Goal: Task Accomplishment & Management: Manage account settings

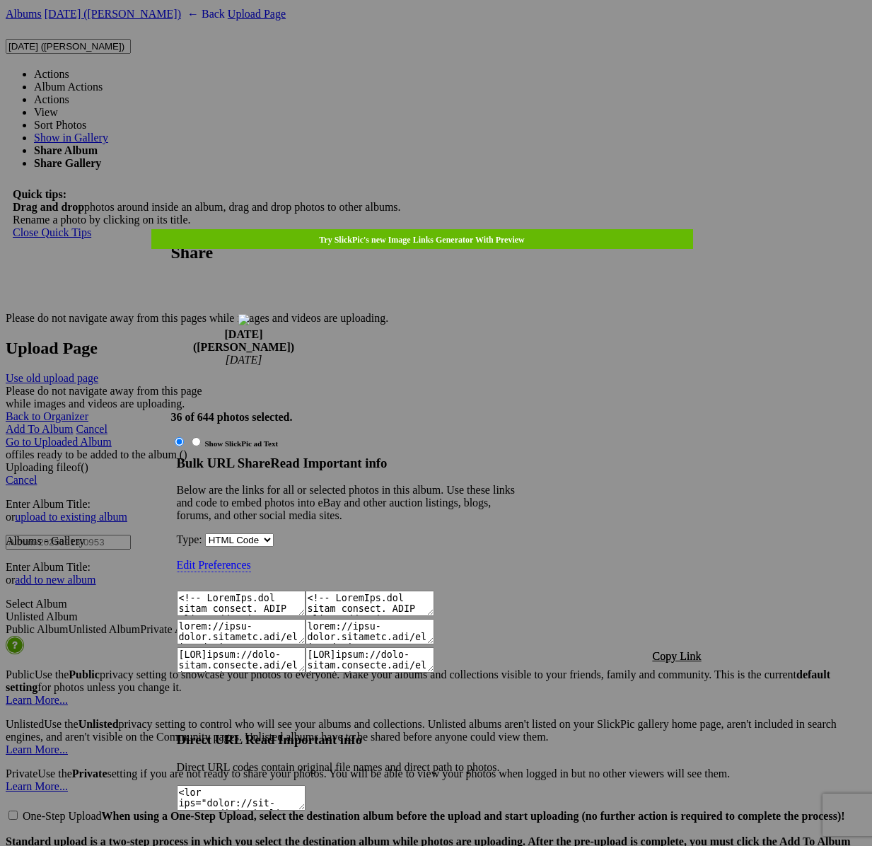
scroll to position [4307, 0]
click at [691, 650] on span "Copy Link" at bounding box center [677, 656] width 49 height 12
click at [450, 41] on div at bounding box center [436, 423] width 872 height 846
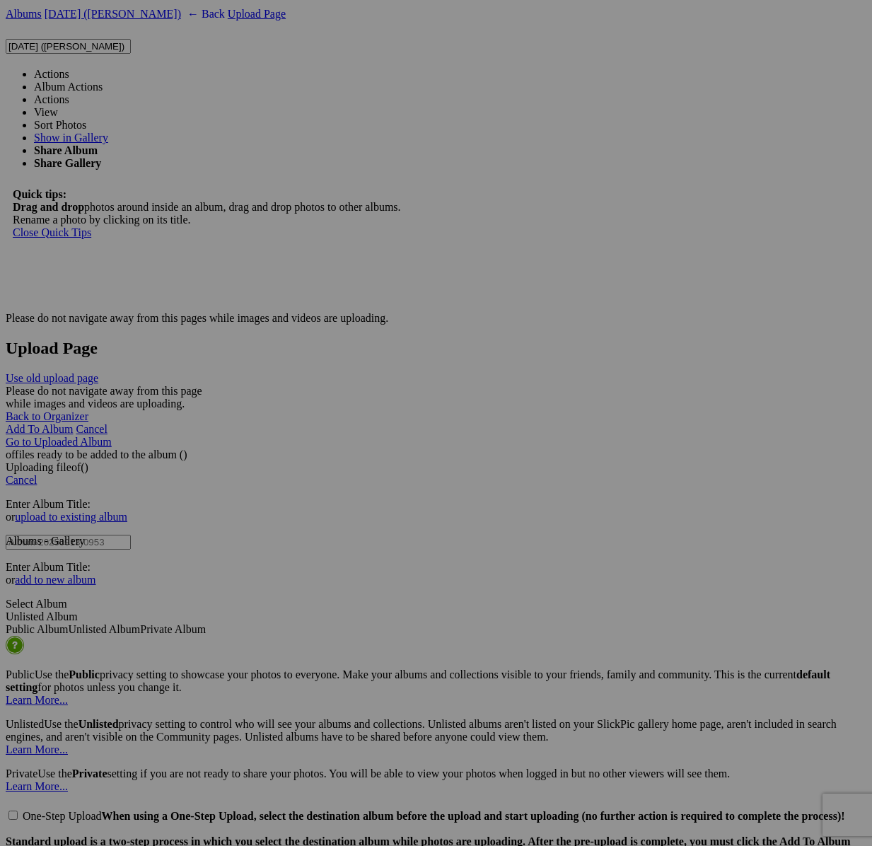
click at [69, 68] on link "Actions" at bounding box center [51, 74] width 35 height 12
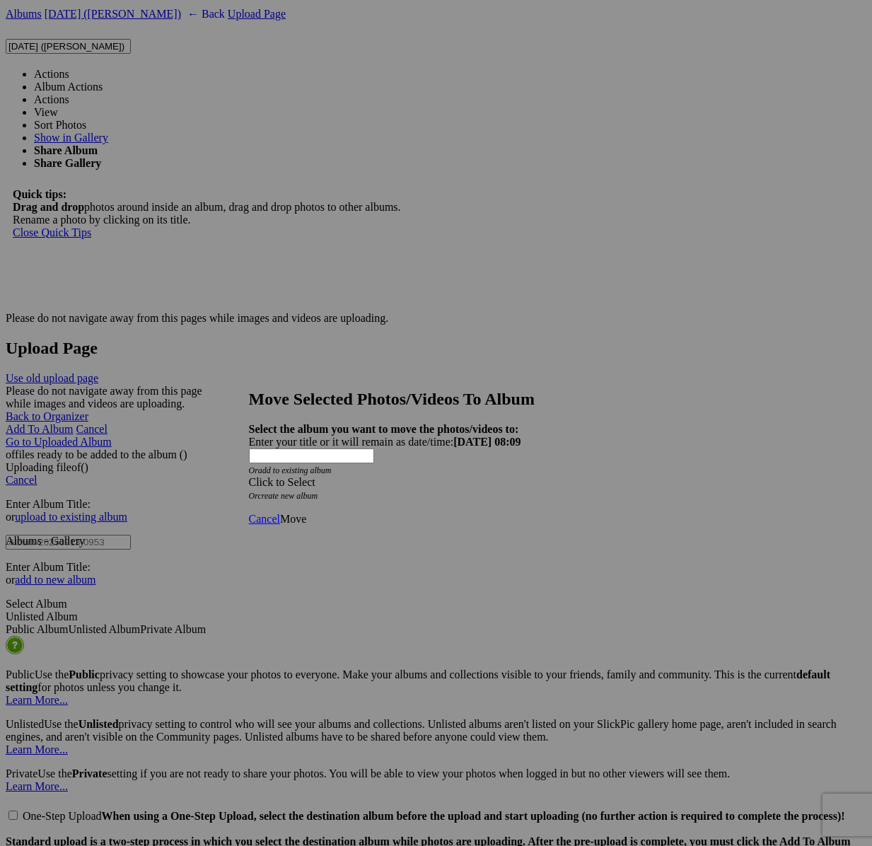
click at [480, 476] on div "Click to Select" at bounding box center [436, 482] width 375 height 13
click at [363, 476] on div "Click to Select" at bounding box center [436, 482] width 375 height 13
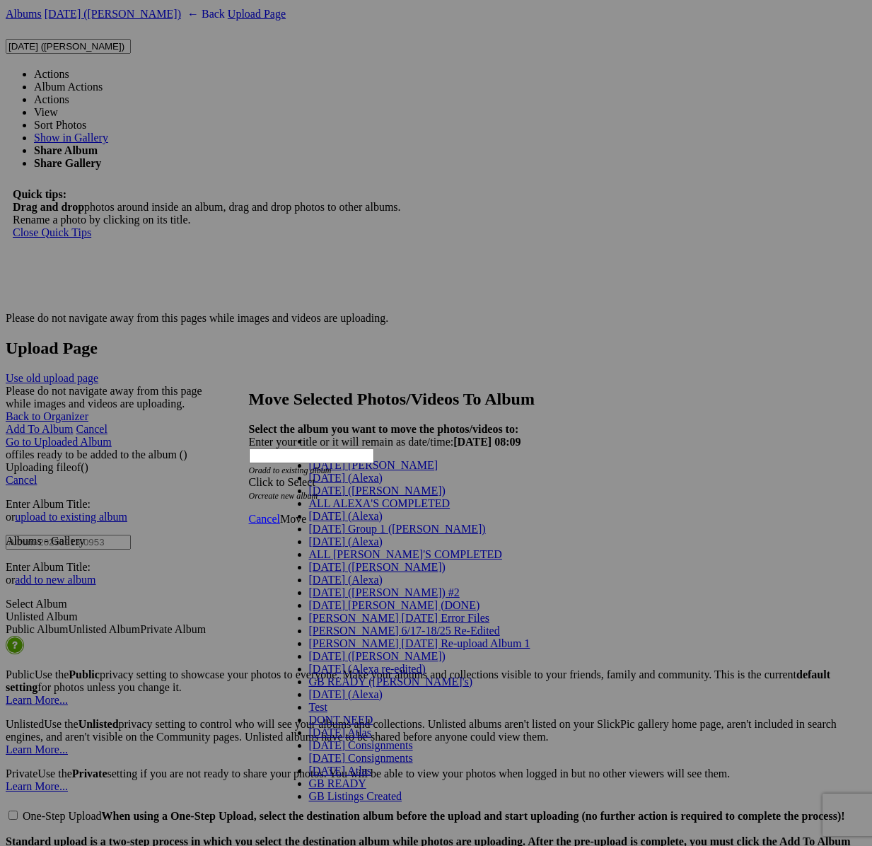
click at [340, 484] on link "[DATE] (Alexa)" at bounding box center [346, 478] width 74 height 12
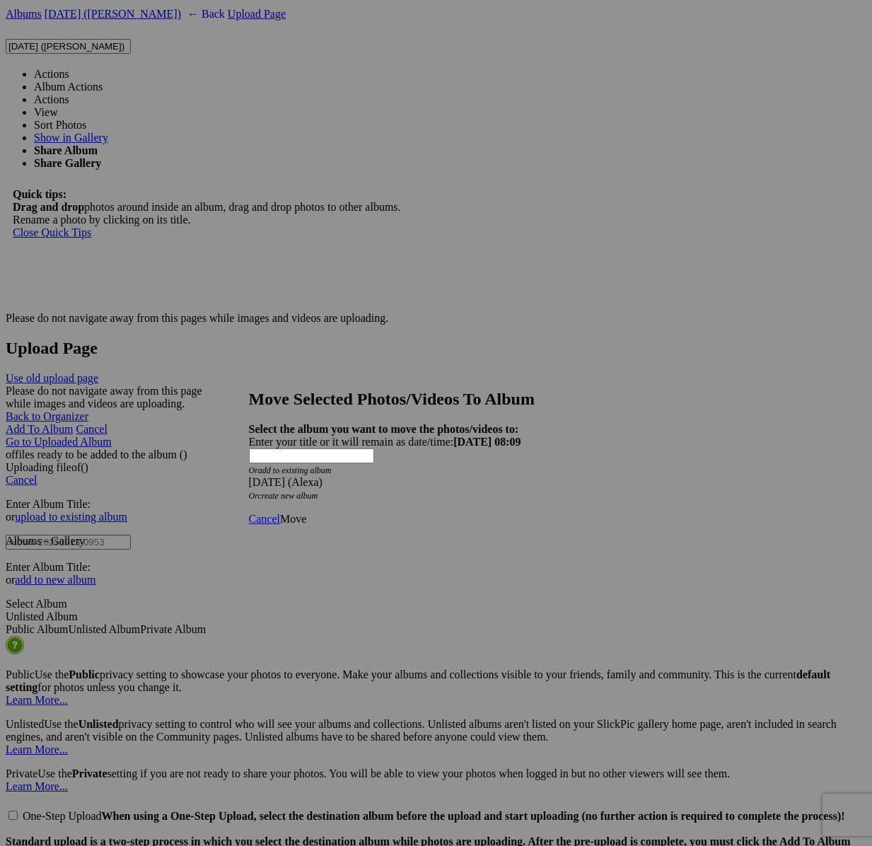
click at [374, 423] on strong "Select the album you want to move the photos/videos to:" at bounding box center [384, 429] width 270 height 12
click at [371, 476] on div "[DATE] (Alexa)" at bounding box center [436, 482] width 375 height 13
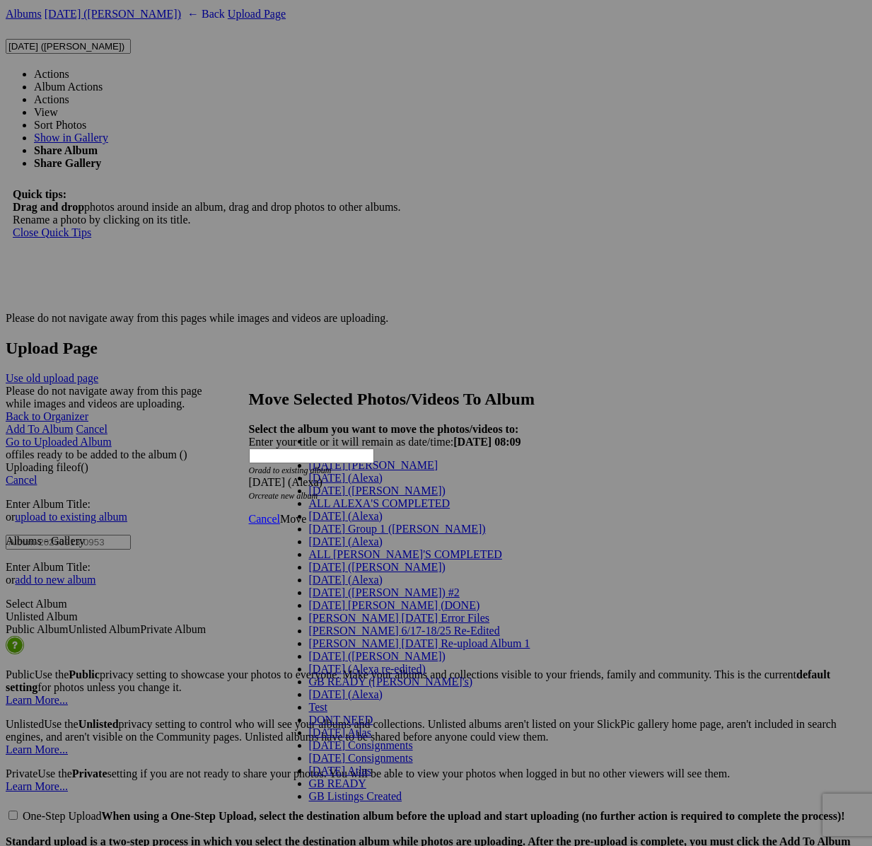
drag, startPoint x: 328, startPoint y: 513, endPoint x: 358, endPoint y: 517, distance: 30.7
click at [328, 497] on span "[DATE] ([PERSON_NAME])" at bounding box center [377, 491] width 137 height 12
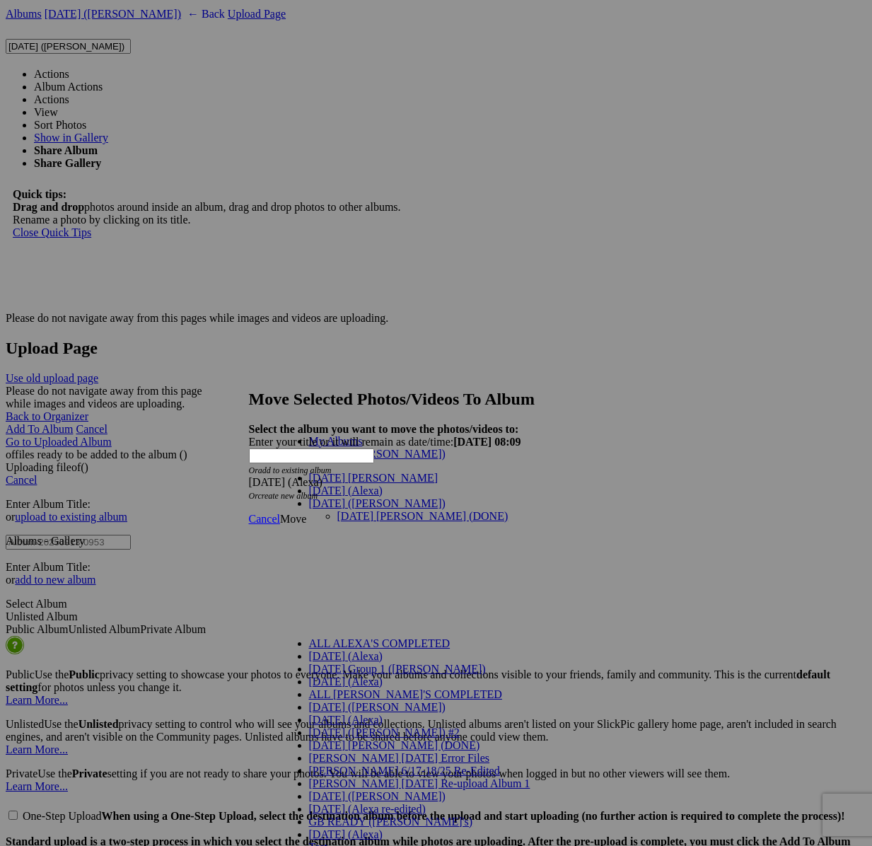
click at [351, 510] on link "[DATE] [PERSON_NAME] (DONE)" at bounding box center [422, 516] width 171 height 12
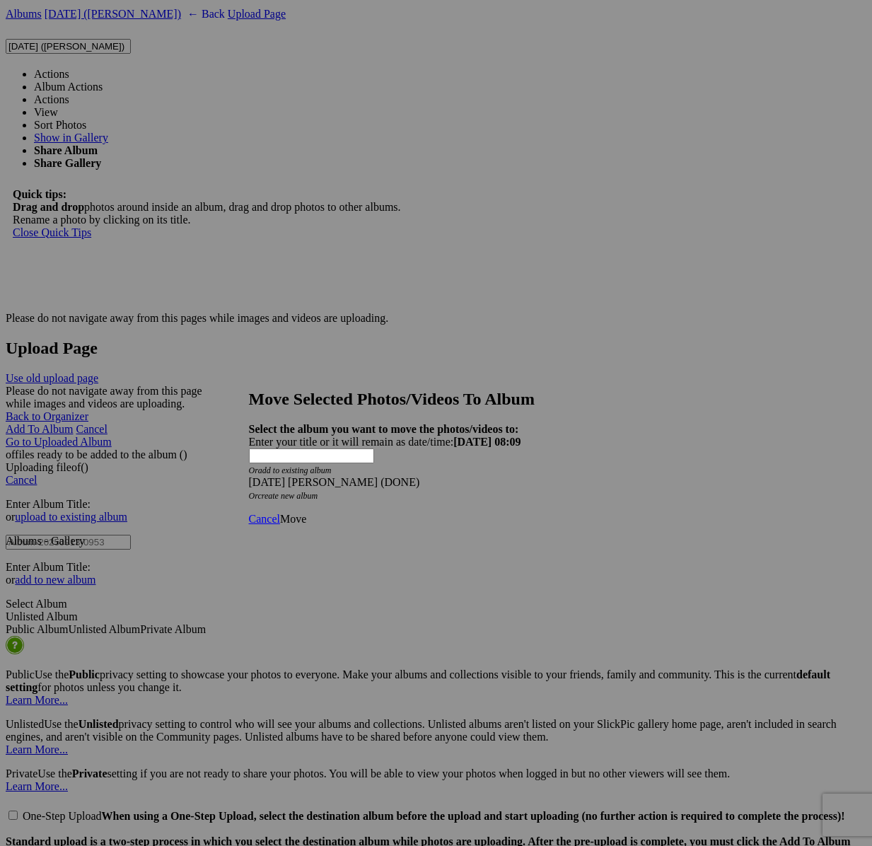
drag, startPoint x: 619, startPoint y: 492, endPoint x: 598, endPoint y: 491, distance: 21.2
click at [306, 513] on link "Move" at bounding box center [293, 519] width 26 height 12
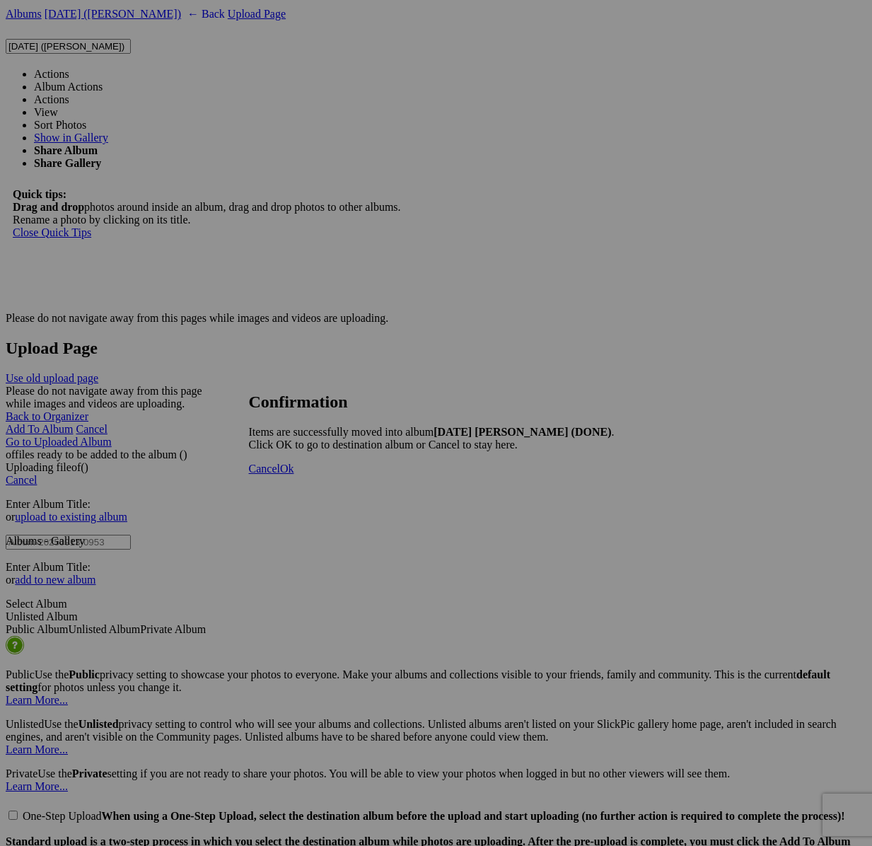
click at [280, 475] on span "Cancel" at bounding box center [264, 469] width 31 height 12
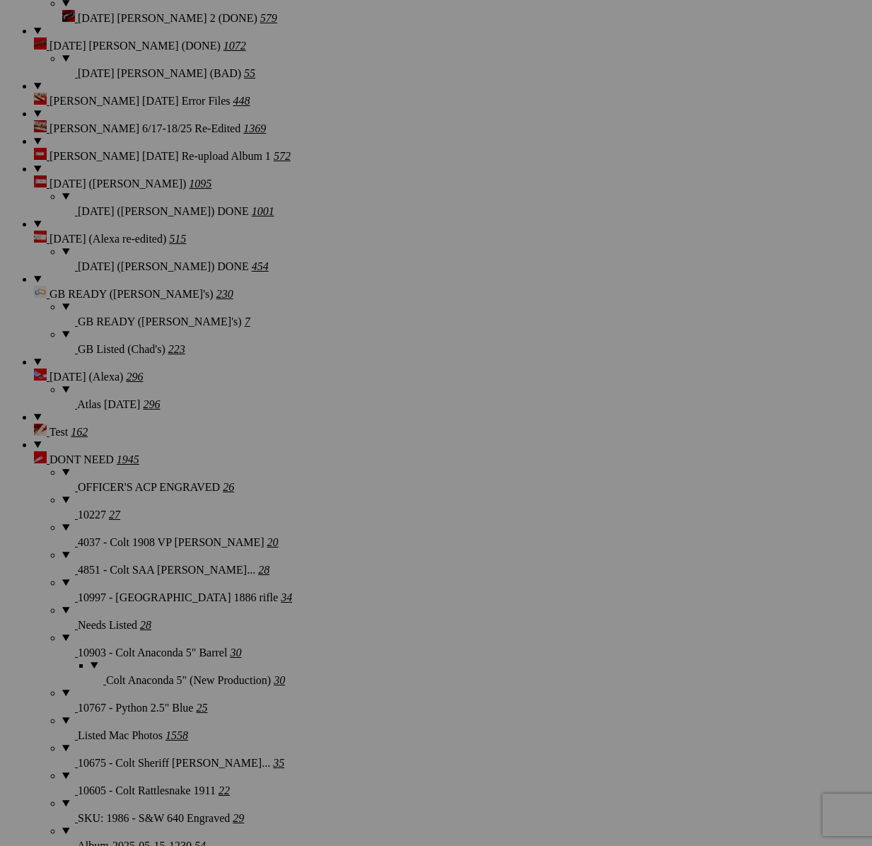
scroll to position [2648, 0]
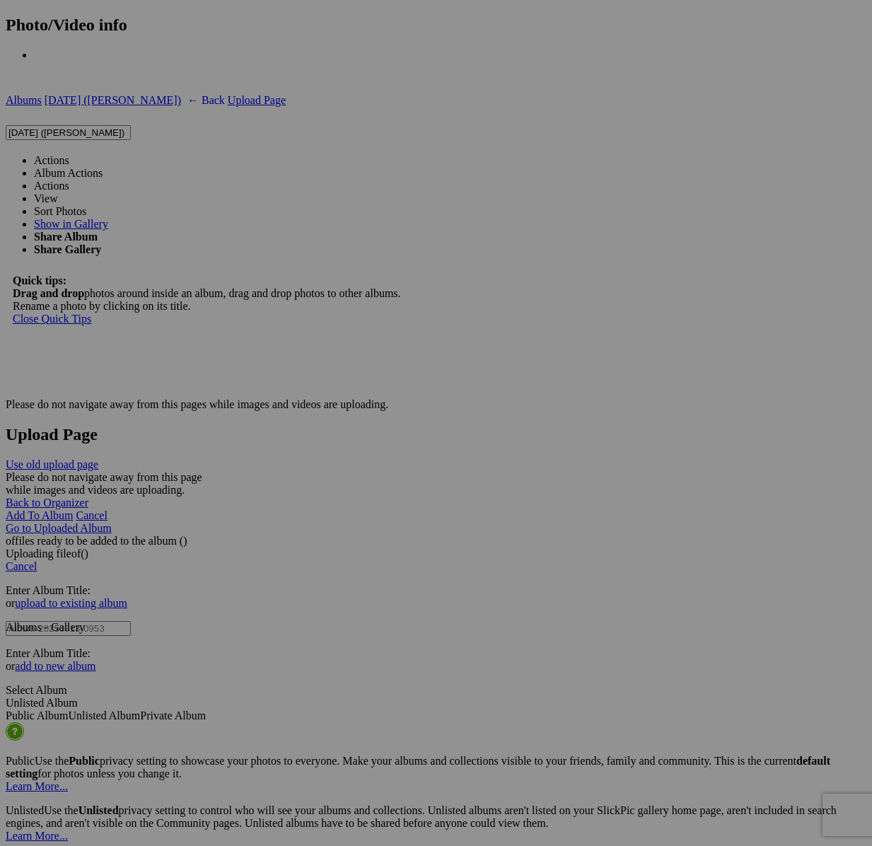
scroll to position [4275, 0]
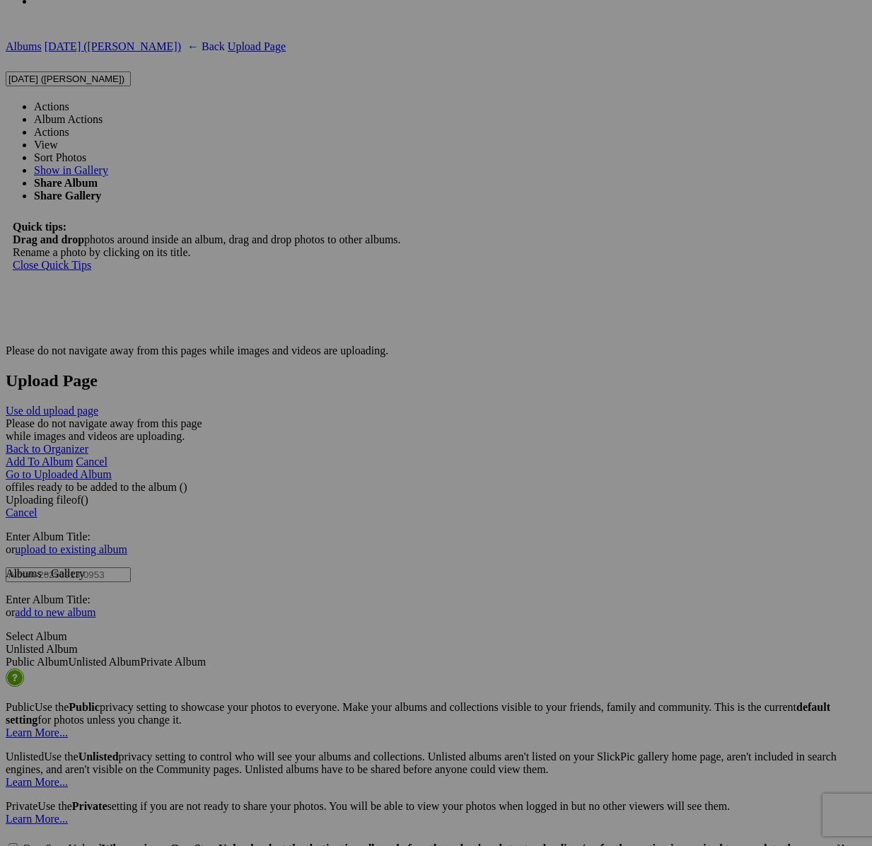
drag, startPoint x: 222, startPoint y: 392, endPoint x: 382, endPoint y: 333, distance: 170.3
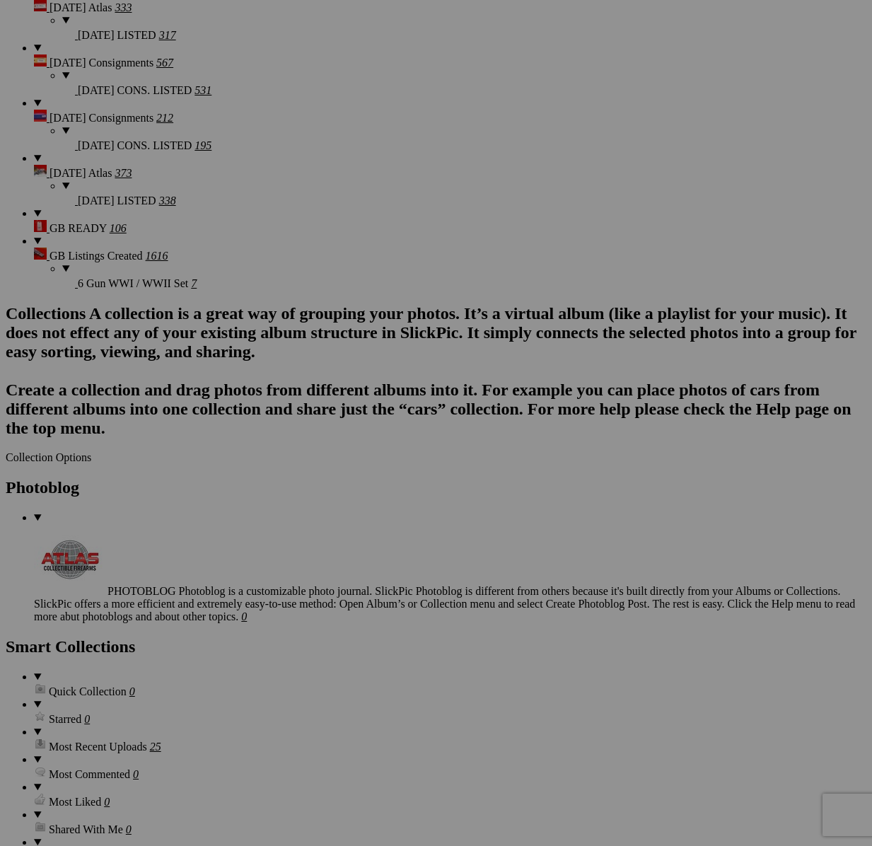
scroll to position [3073, 0]
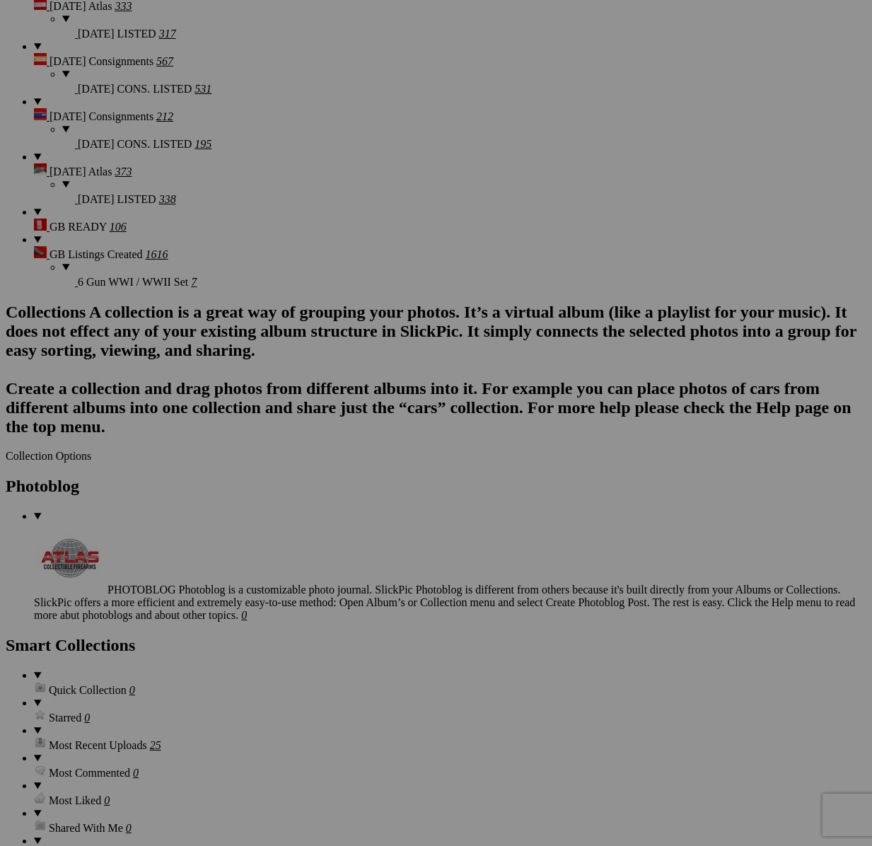
type textarea "<!-- [DOMAIN_NAME] image hosting. HTML Bulk Share code Starts Here --> <div sty…"
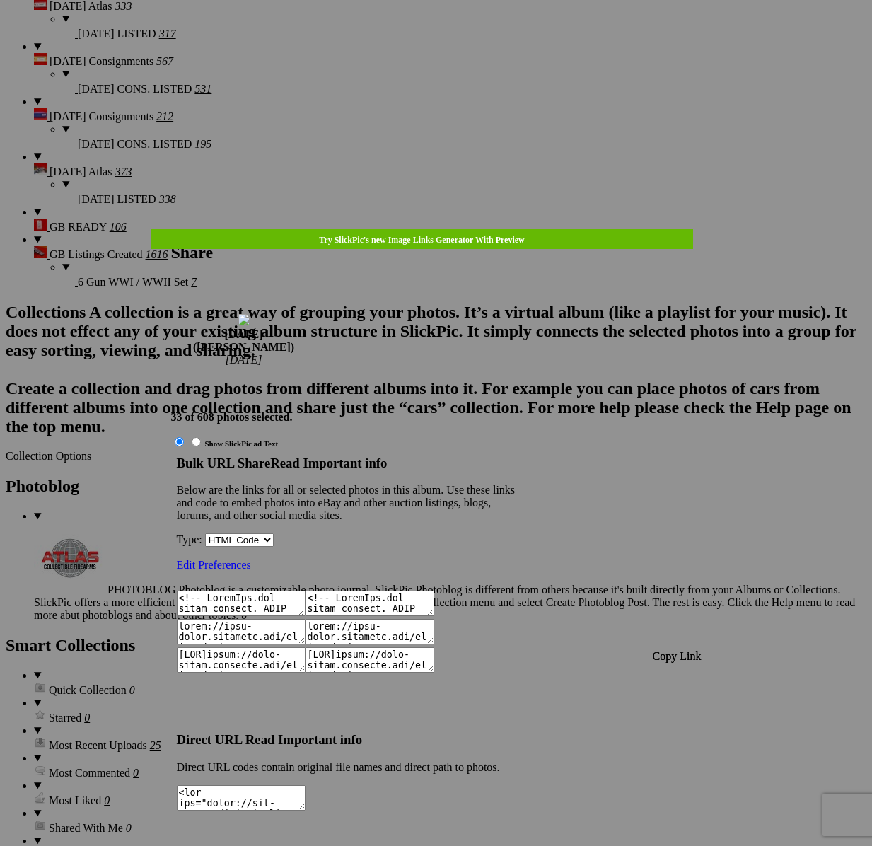
click at [667, 650] on span "Copy Link" at bounding box center [677, 656] width 49 height 12
click at [437, 42] on div at bounding box center [436, 423] width 872 height 846
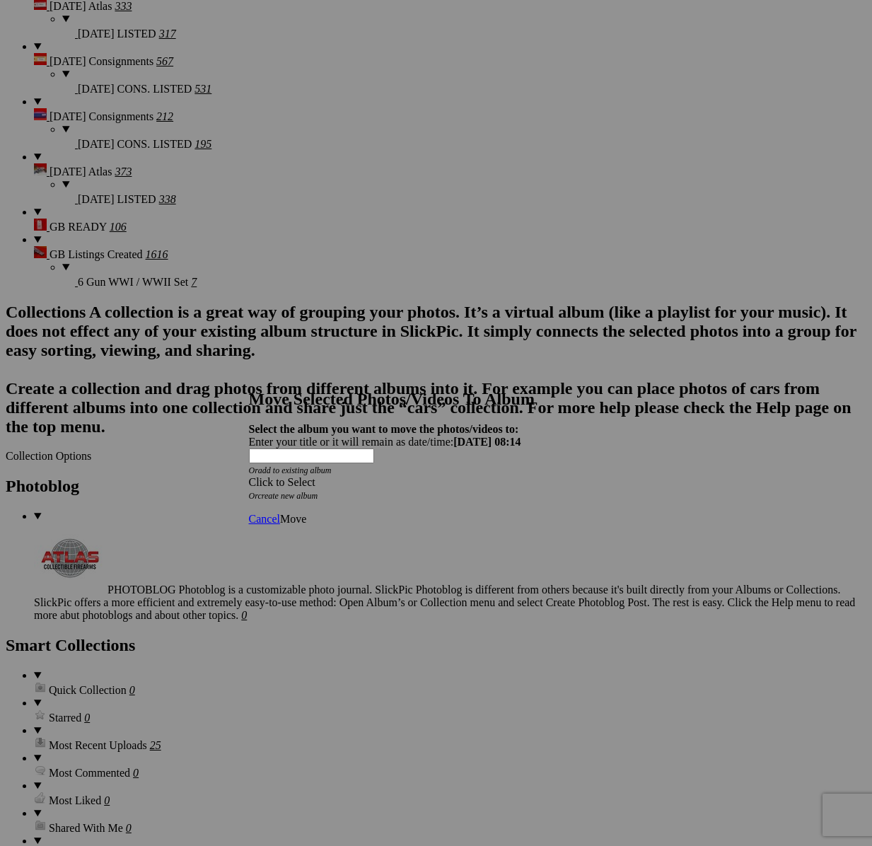
click at [521, 476] on div "Click to Select" at bounding box center [436, 482] width 375 height 13
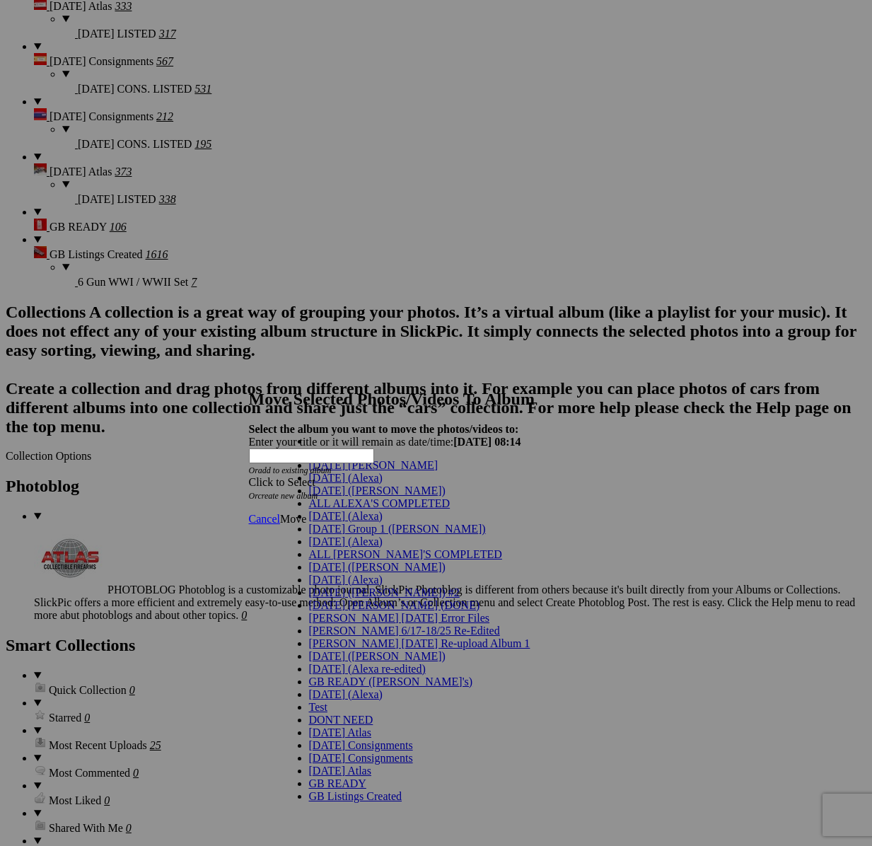
click at [326, 497] on span "[DATE] ([PERSON_NAME])" at bounding box center [377, 491] width 137 height 12
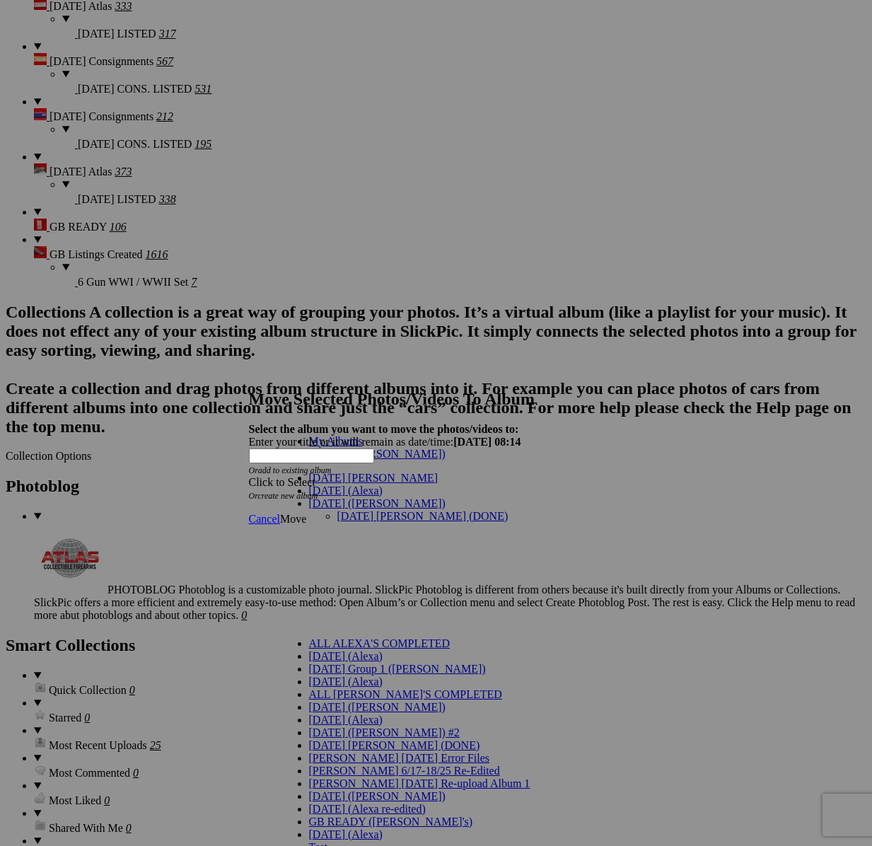
click at [359, 510] on link "[DATE] [PERSON_NAME] (DONE)" at bounding box center [422, 516] width 171 height 12
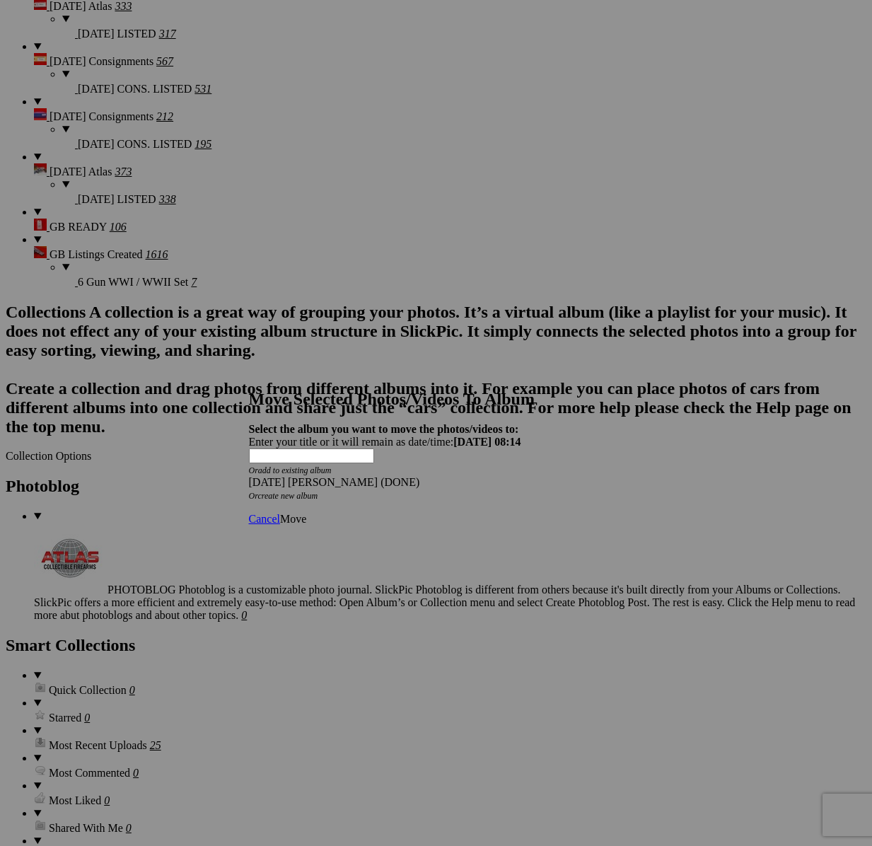
drag, startPoint x: 623, startPoint y: 491, endPoint x: 608, endPoint y: 491, distance: 14.9
click at [306, 513] on link "Move" at bounding box center [293, 519] width 26 height 12
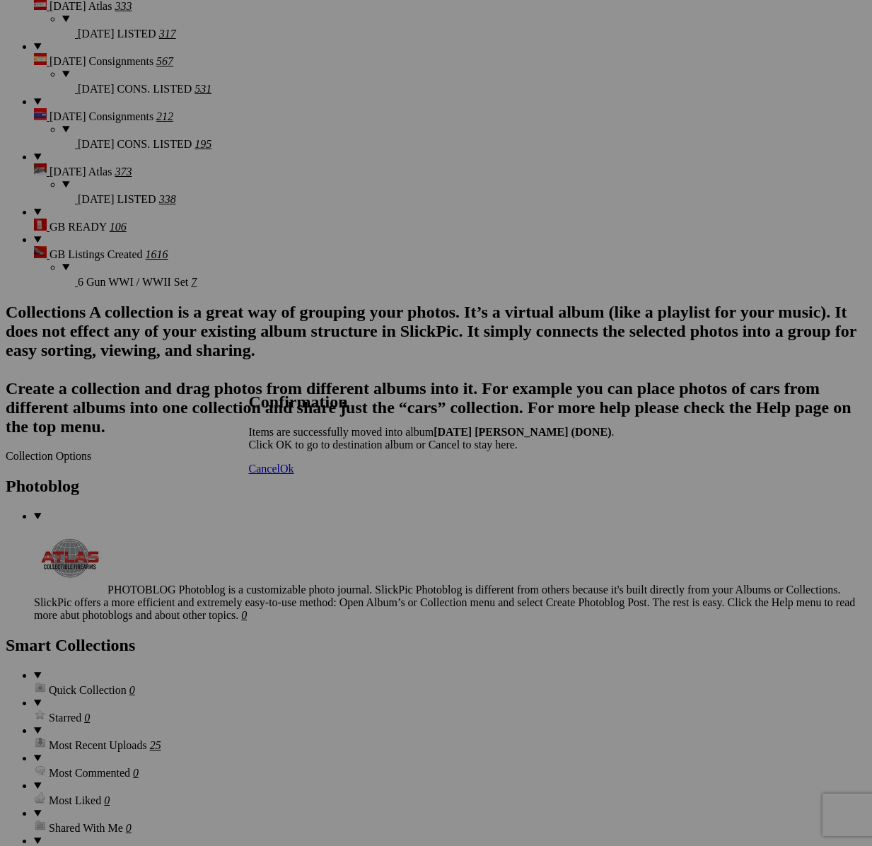
click at [280, 475] on span "Cancel" at bounding box center [264, 469] width 31 height 12
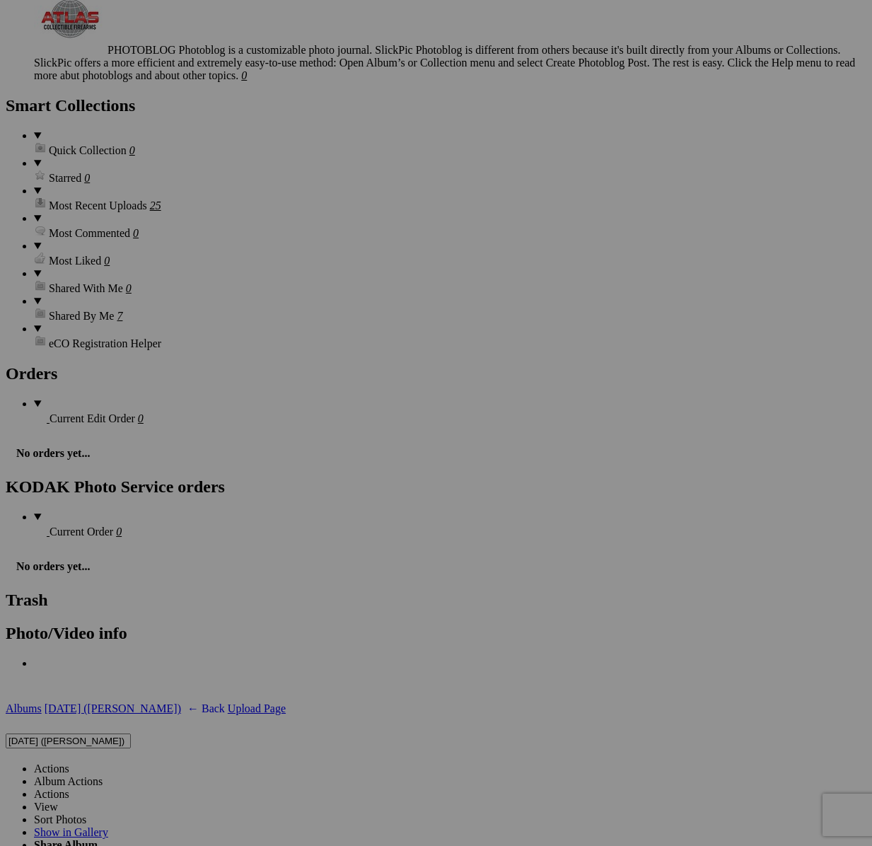
scroll to position [4203, 0]
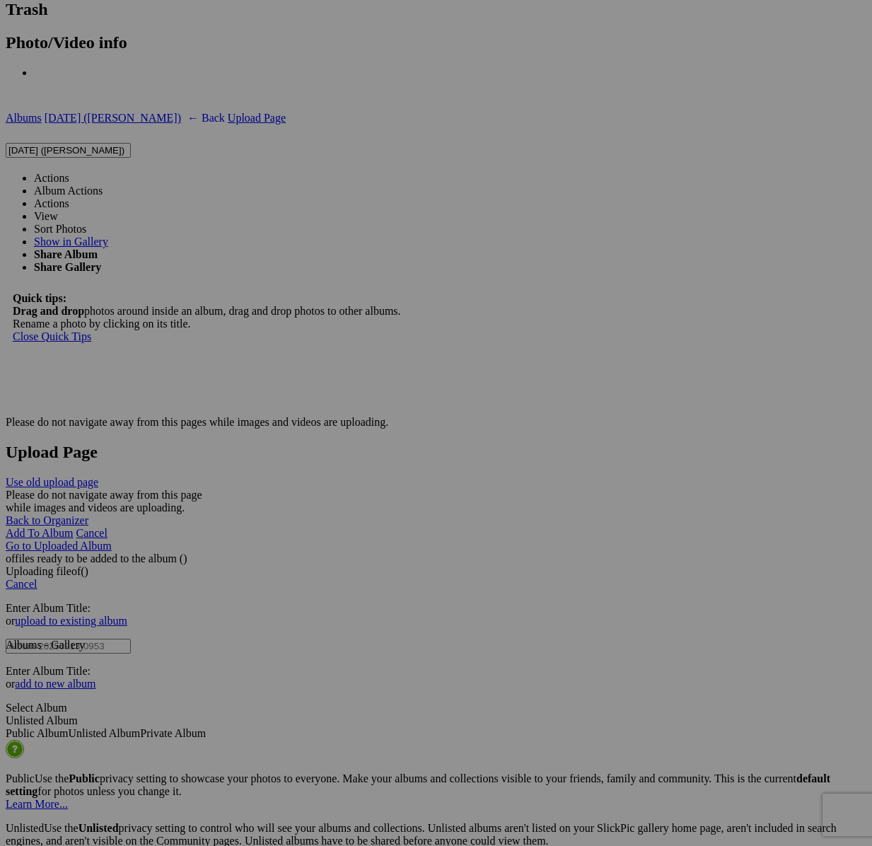
drag, startPoint x: 491, startPoint y: 641, endPoint x: 514, endPoint y: 664, distance: 32.5
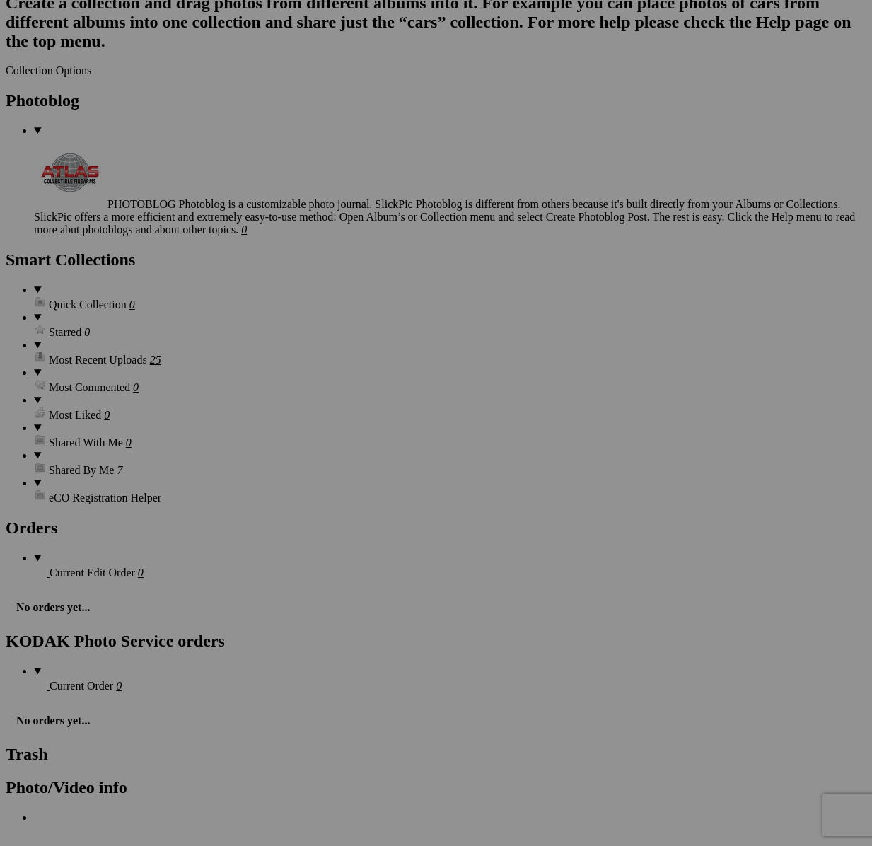
scroll to position [3687, 0]
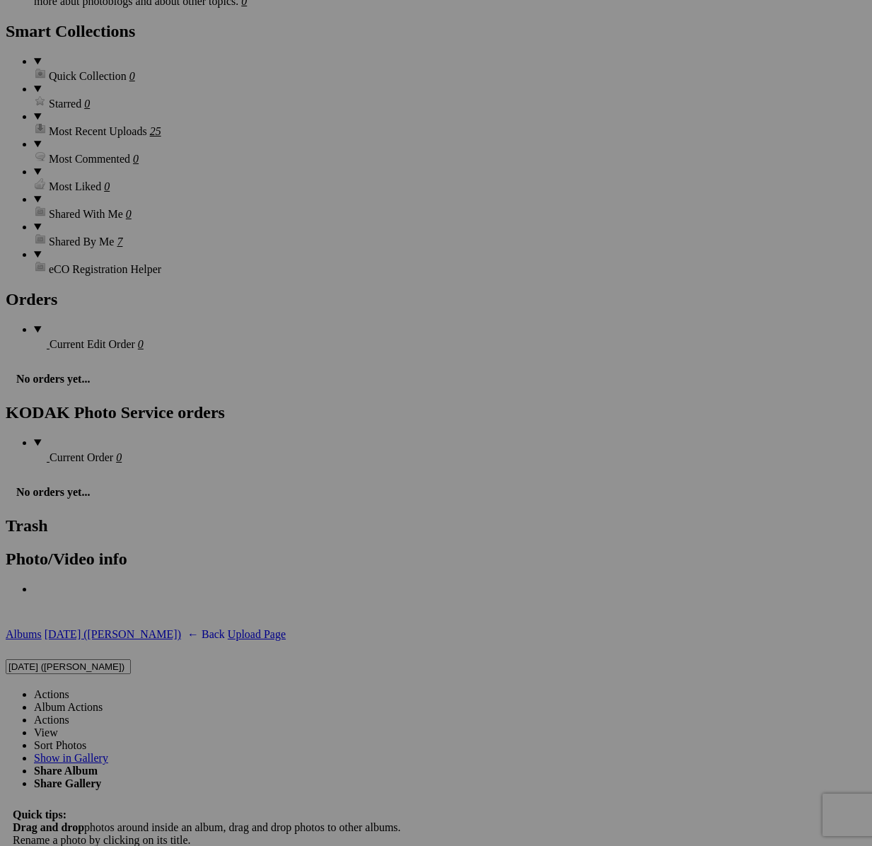
click at [69, 688] on link "Actions" at bounding box center [51, 694] width 35 height 12
type textarea "<!-- [DOMAIN_NAME] image hosting. HTML Bulk Share code Starts Here --> <div sty…"
